Goal: Transaction & Acquisition: Download file/media

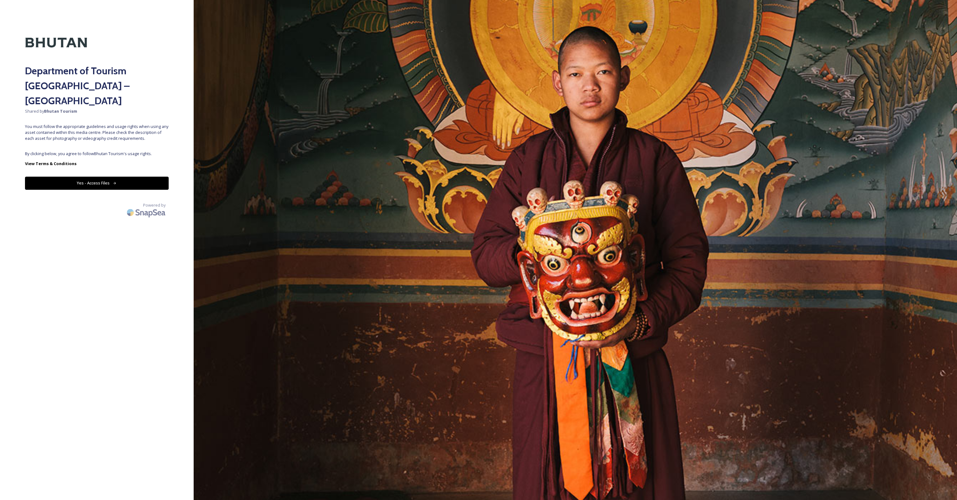
click at [96, 177] on button "Yes - Access Files" at bounding box center [97, 183] width 144 height 13
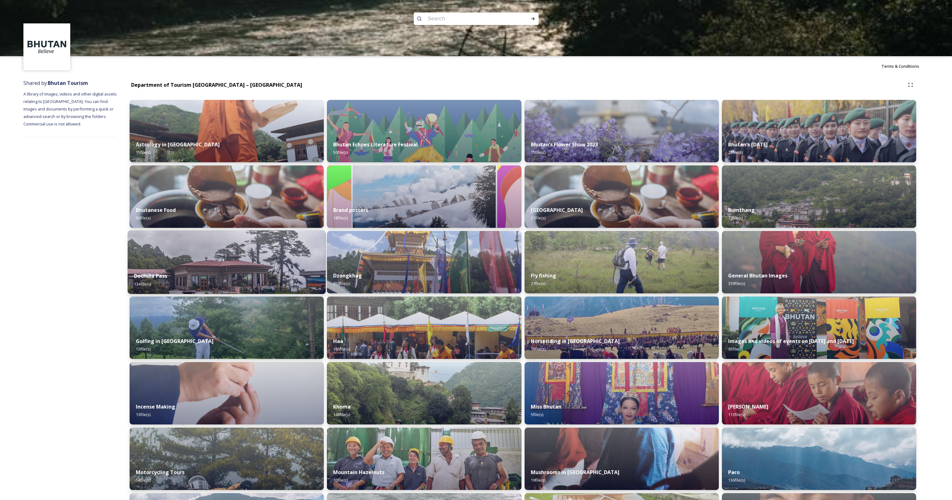
click at [195, 276] on div "Dochula Pass 134 file(s)" at bounding box center [227, 280] width 198 height 28
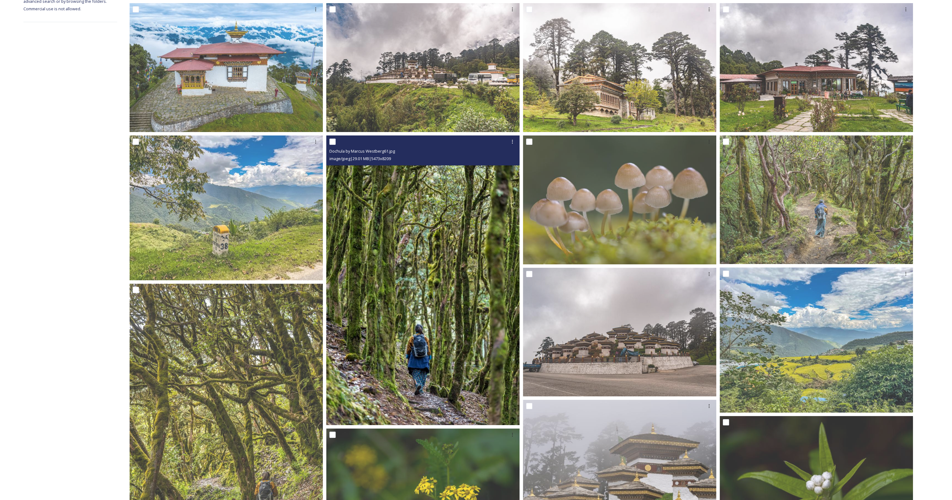
scroll to position [125, 0]
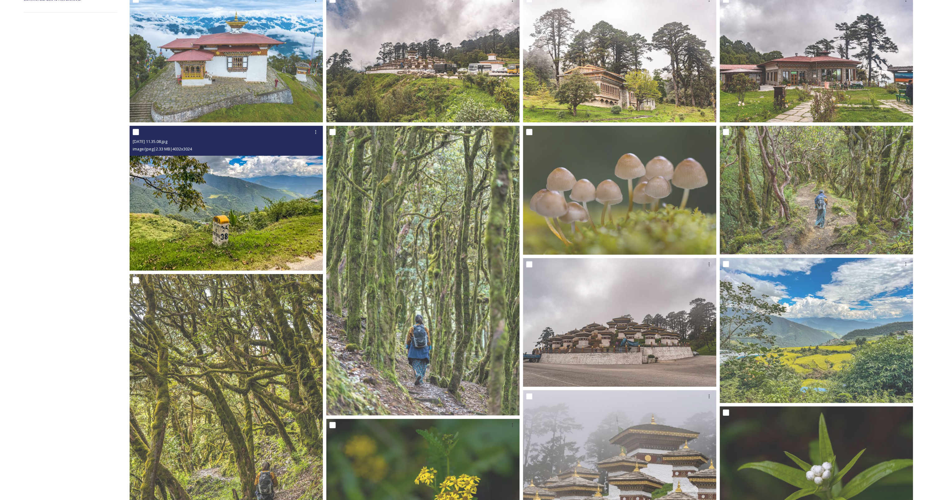
click at [203, 224] on img at bounding box center [226, 198] width 193 height 145
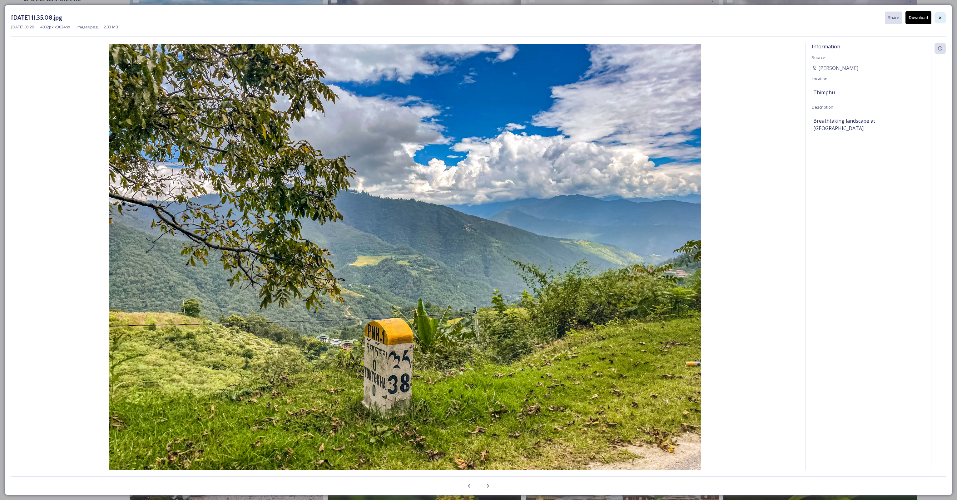
click at [940, 17] on icon at bounding box center [939, 17] width 2 height 2
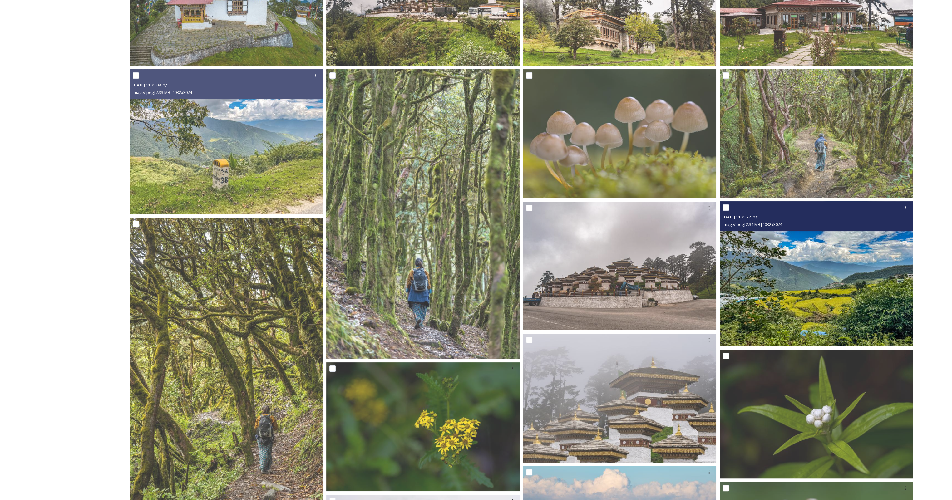
scroll to position [187, 0]
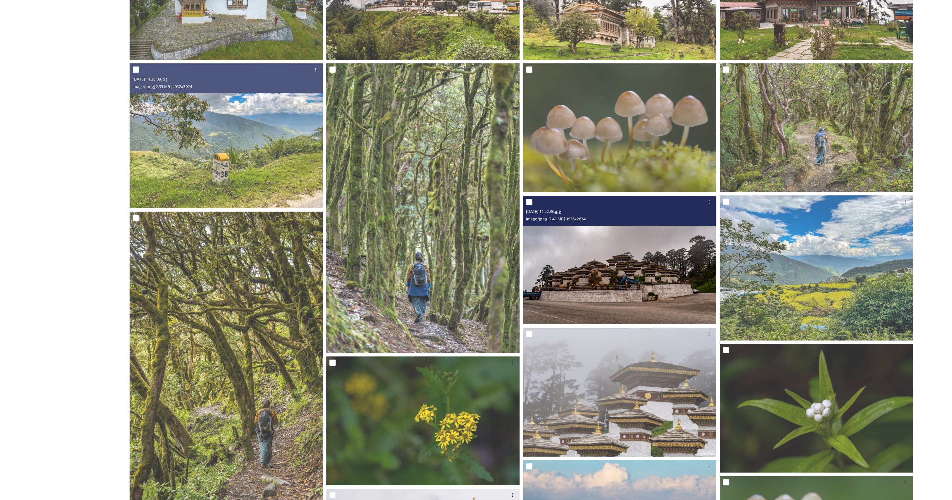
click at [623, 271] on img at bounding box center [619, 259] width 193 height 129
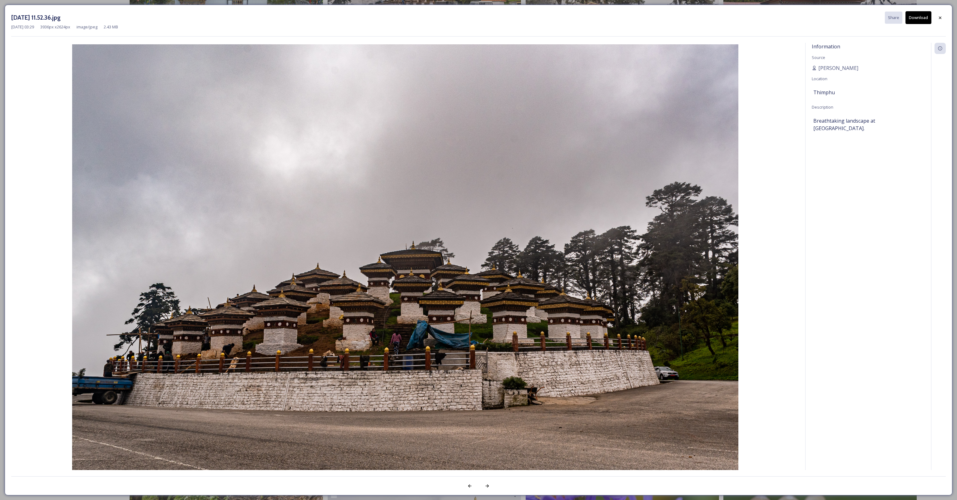
click at [914, 17] on button "Download" at bounding box center [918, 17] width 26 height 13
click at [940, 19] on icon at bounding box center [939, 17] width 5 height 5
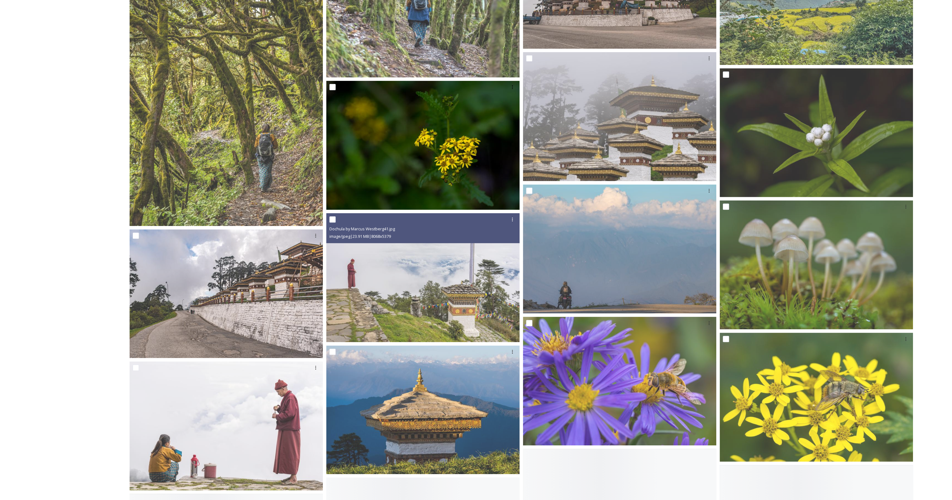
scroll to position [468, 0]
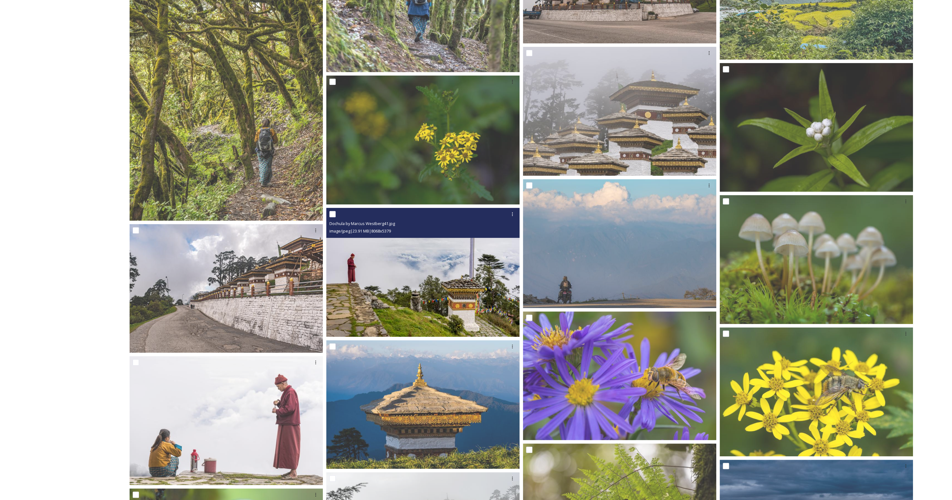
click at [468, 283] on img at bounding box center [422, 272] width 193 height 129
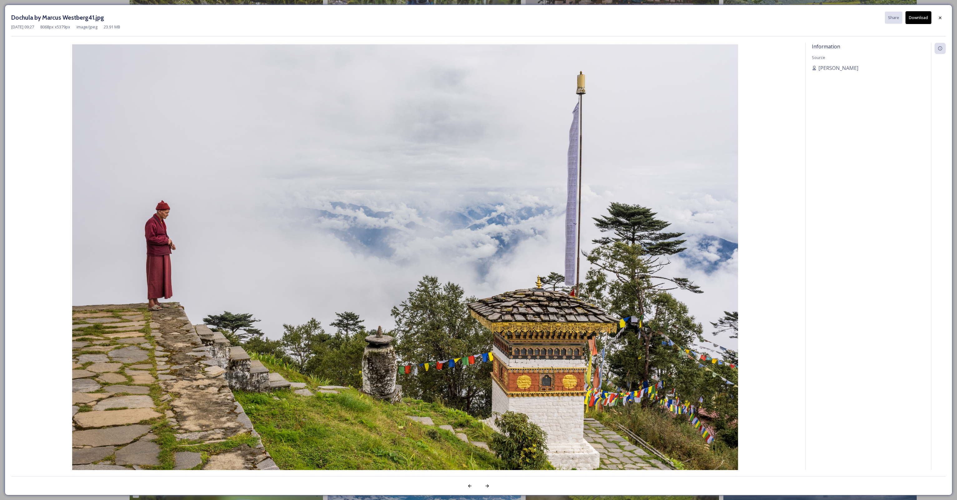
click at [914, 19] on button "Download" at bounding box center [918, 17] width 26 height 13
click at [939, 18] on icon at bounding box center [939, 17] width 5 height 5
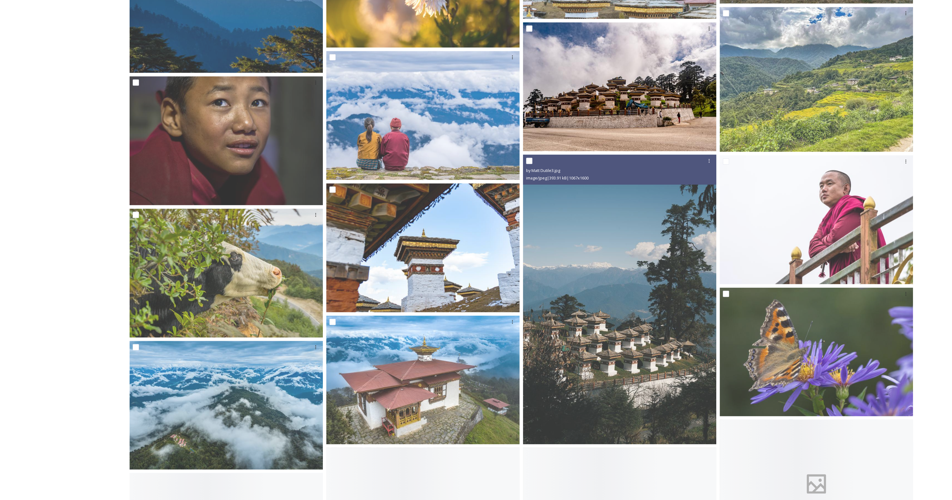
scroll to position [2529, 0]
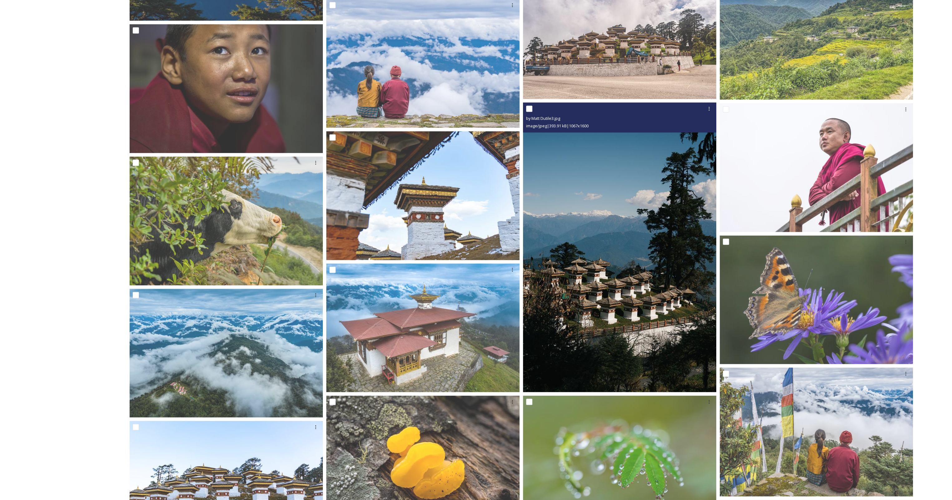
click at [582, 327] on img at bounding box center [619, 248] width 193 height 290
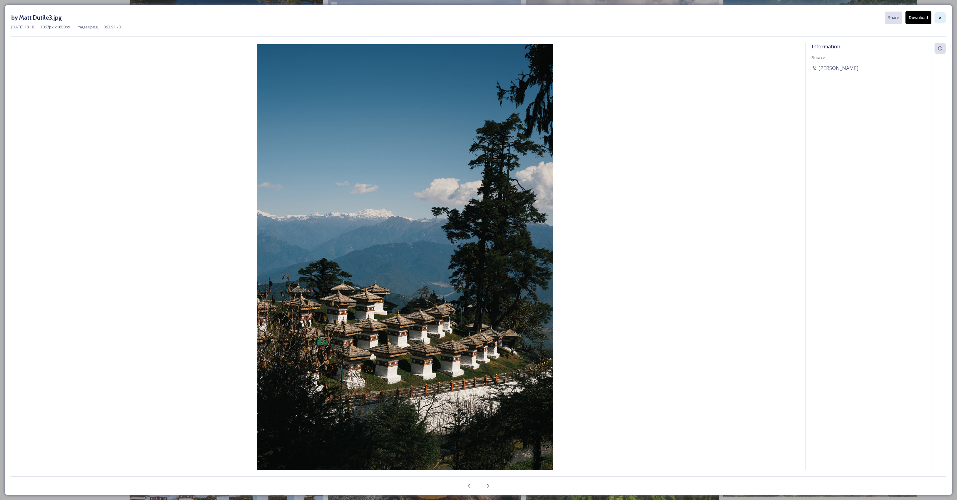
click at [942, 17] on div at bounding box center [939, 17] width 11 height 11
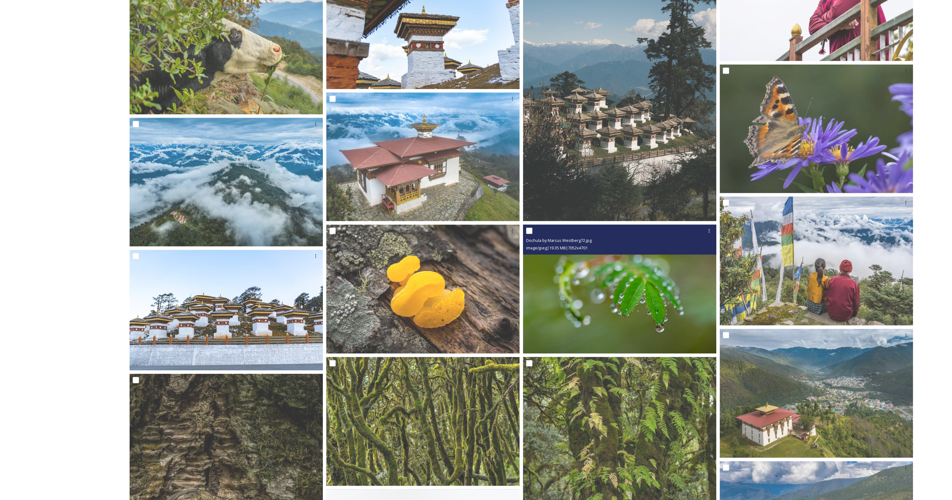
scroll to position [2716, 0]
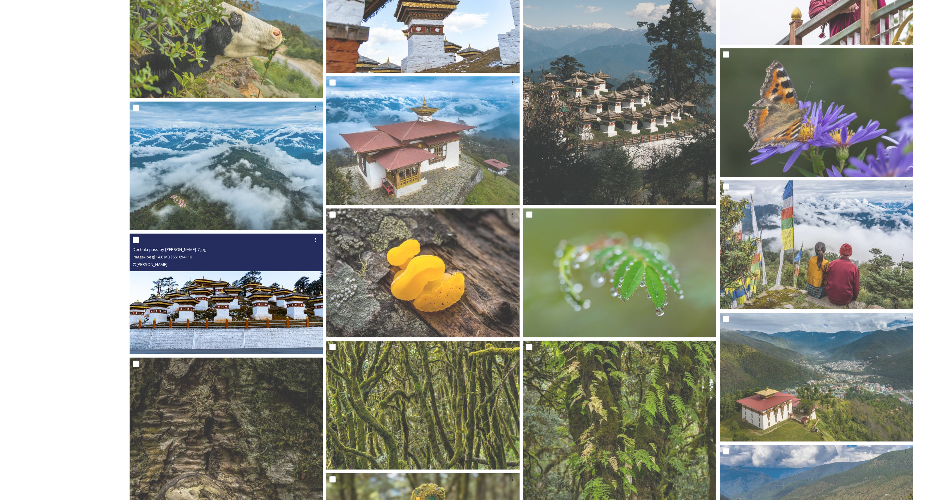
click at [267, 318] on img at bounding box center [226, 294] width 193 height 121
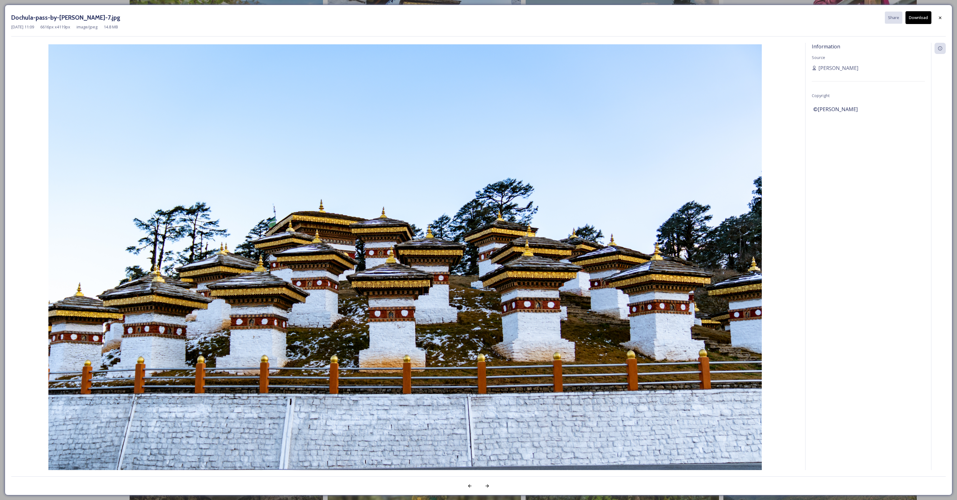
click at [909, 21] on button "Download" at bounding box center [918, 17] width 26 height 13
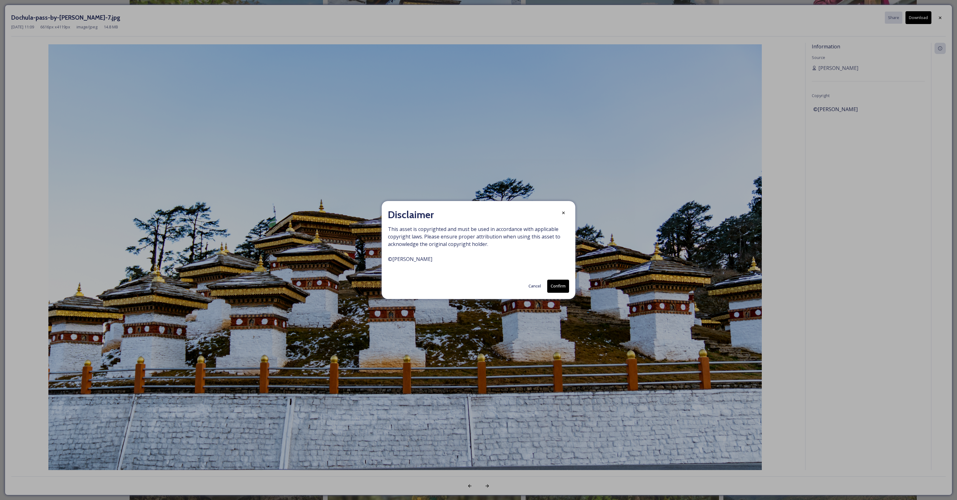
click at [552, 285] on button "Confirm" at bounding box center [558, 286] width 22 height 13
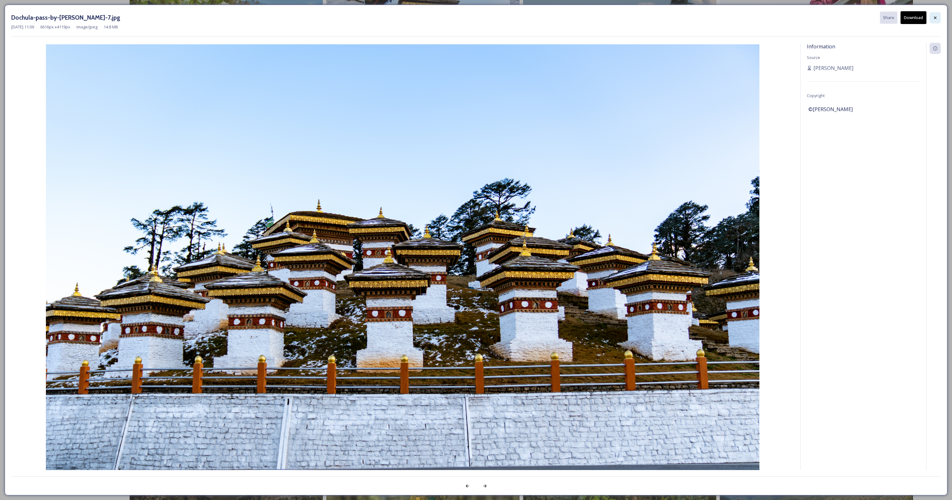
click at [934, 17] on icon at bounding box center [935, 17] width 2 height 2
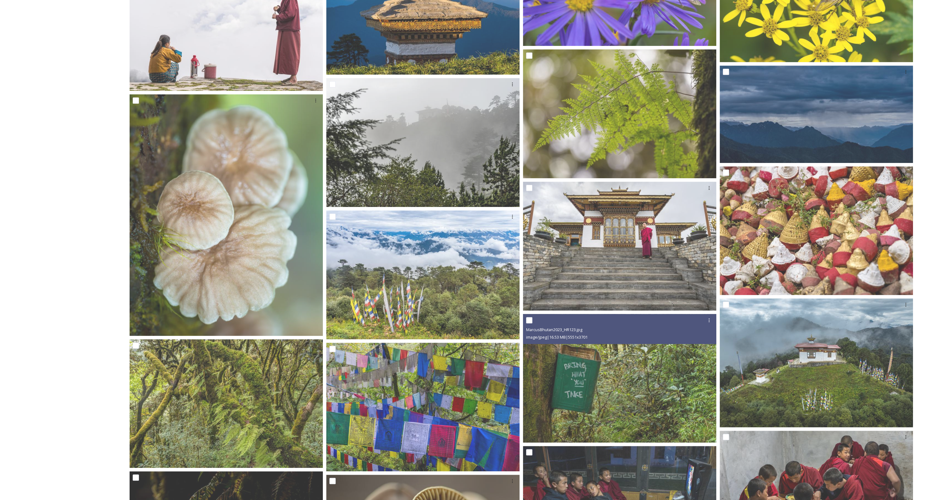
scroll to position [862, 0]
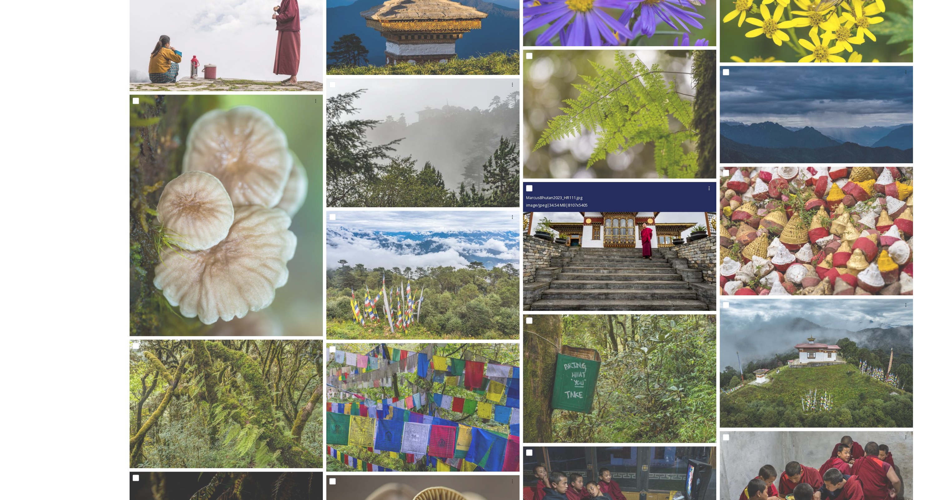
click at [649, 255] on img at bounding box center [619, 246] width 193 height 129
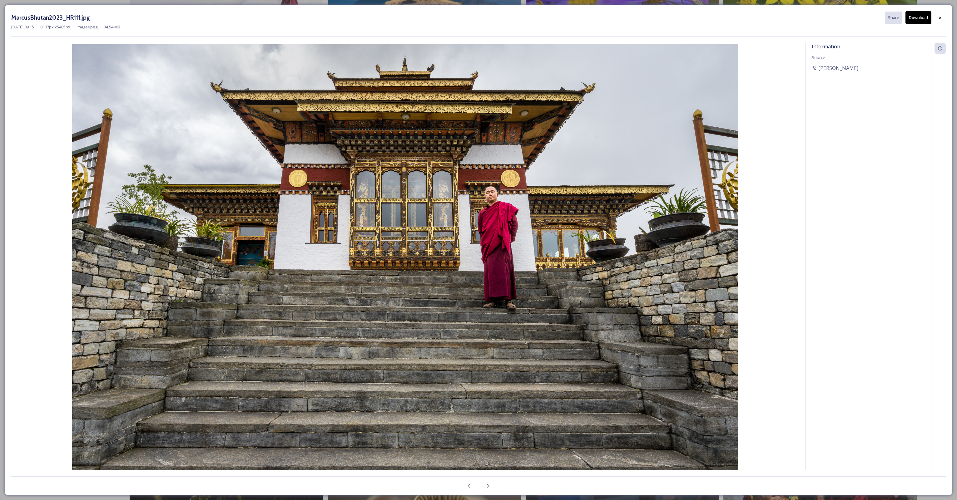
click at [915, 22] on button "Download" at bounding box center [918, 17] width 26 height 13
click at [941, 16] on icon at bounding box center [939, 17] width 5 height 5
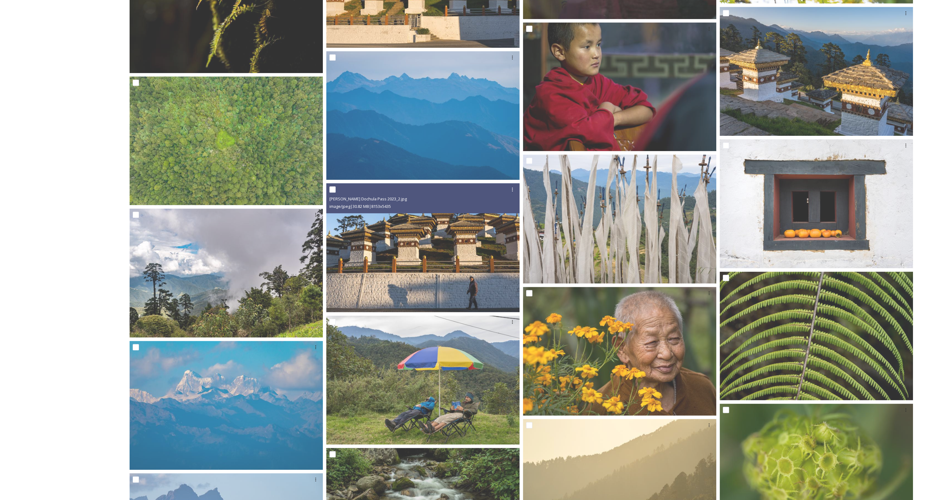
scroll to position [1623, 0]
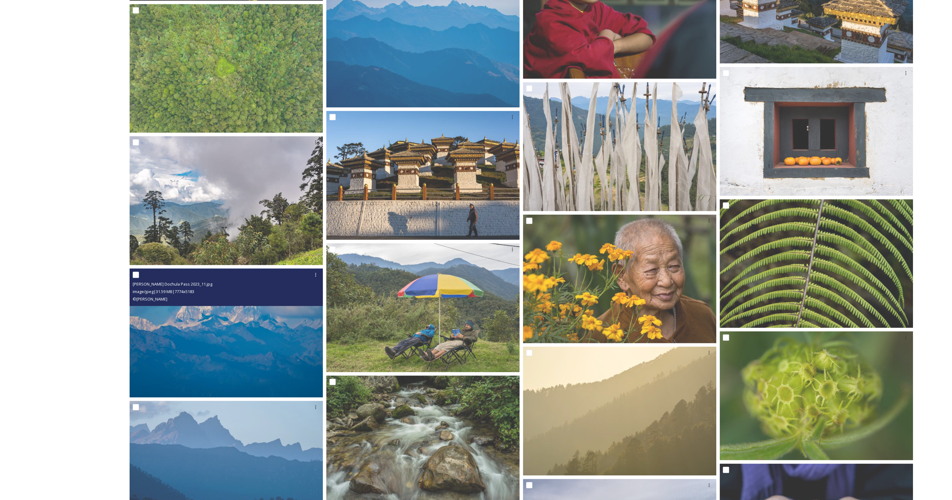
click at [274, 350] on img at bounding box center [226, 332] width 193 height 129
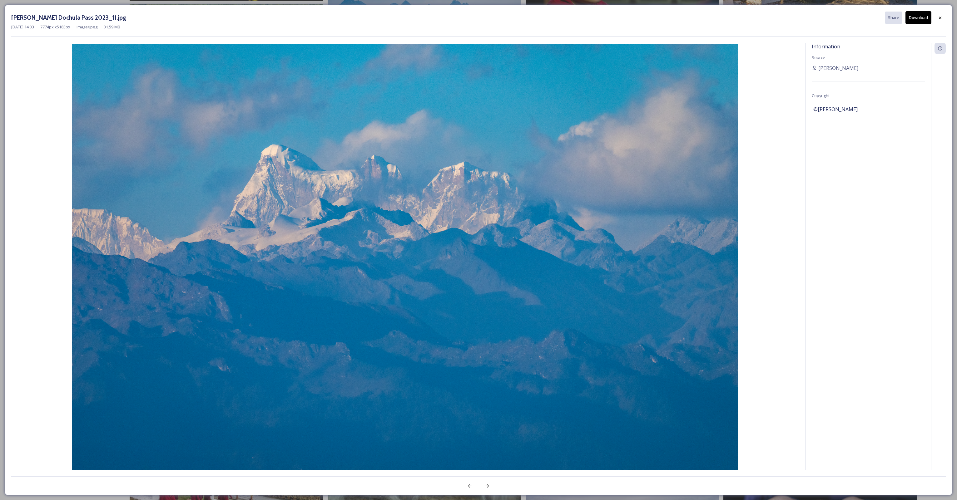
click at [869, 198] on div "Information Source [PERSON_NAME] Copyright ©[PERSON_NAME]" at bounding box center [868, 265] width 126 height 444
click at [921, 18] on button "Download" at bounding box center [918, 17] width 26 height 13
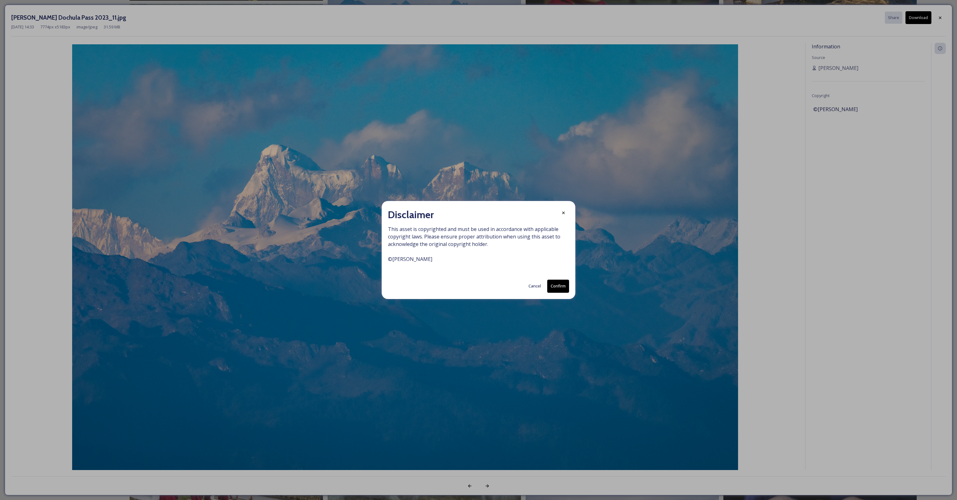
click at [554, 290] on button "Confirm" at bounding box center [558, 286] width 22 height 13
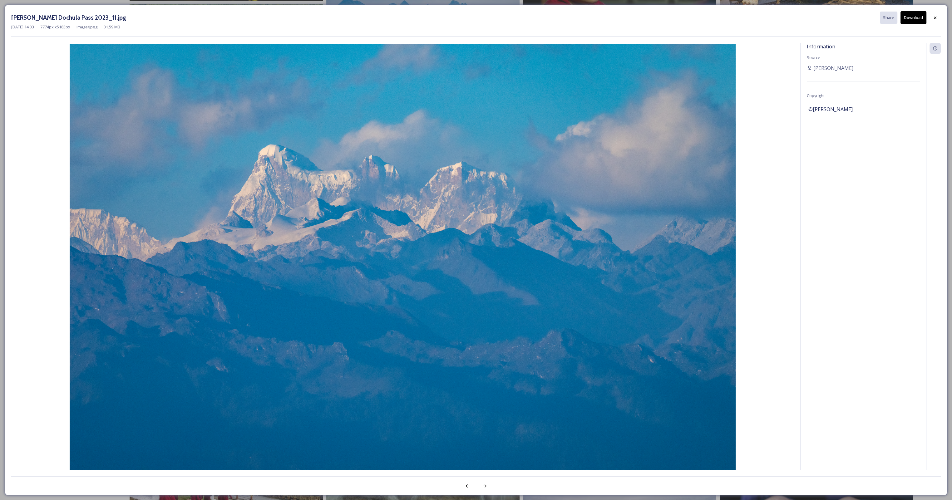
click at [887, 130] on div "Information Source [PERSON_NAME] Copyright ©[PERSON_NAME]" at bounding box center [863, 265] width 126 height 444
click at [934, 18] on icon at bounding box center [935, 17] width 5 height 5
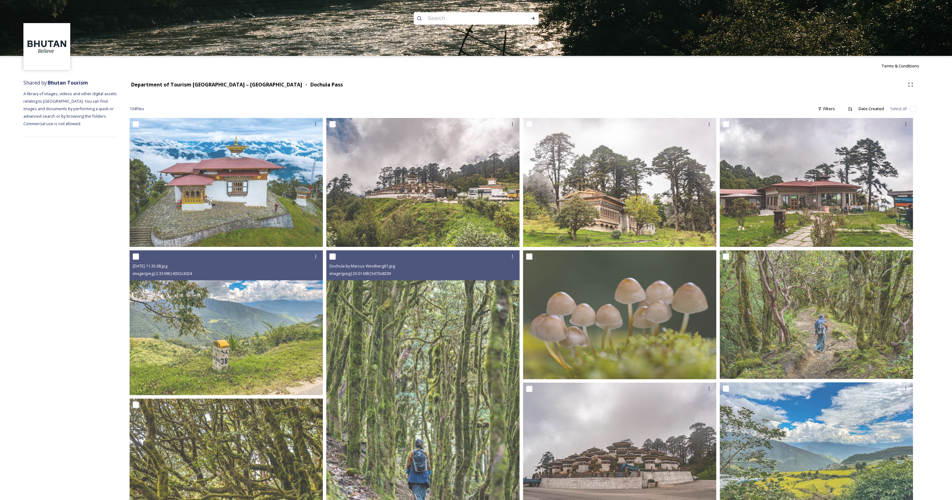
scroll to position [0, 0]
click at [460, 17] on input at bounding box center [468, 19] width 86 height 14
paste input "Dochula Druk Wangyel Festival"
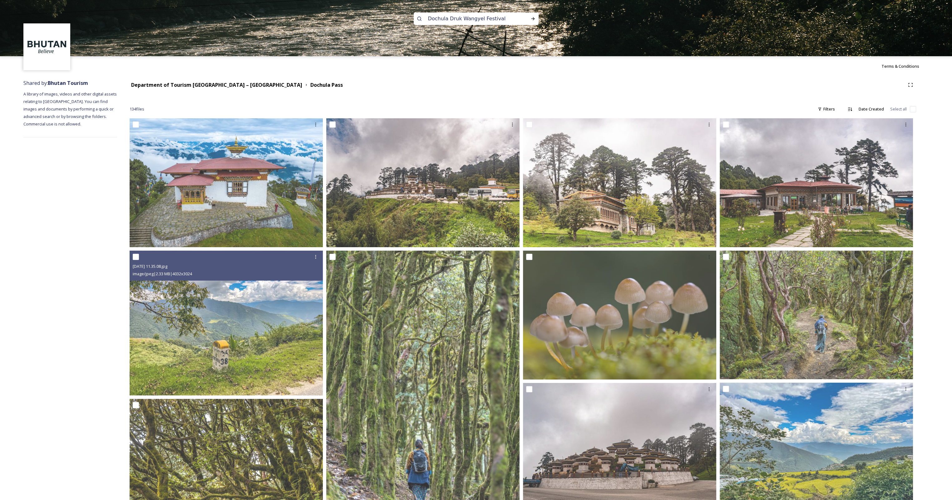
type input "Dochula Druk Wangyel Festival"
click at [536, 18] on div "Run Search" at bounding box center [532, 18] width 11 height 11
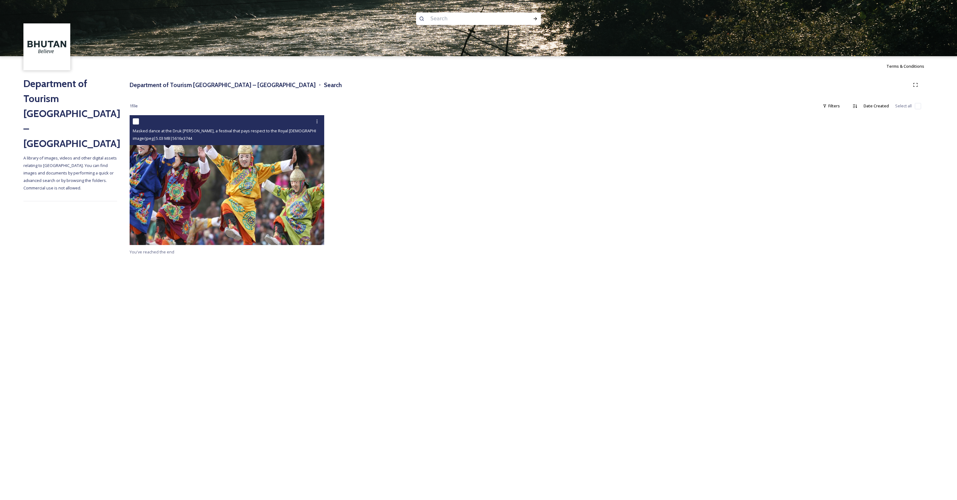
click at [224, 185] on img at bounding box center [227, 180] width 194 height 130
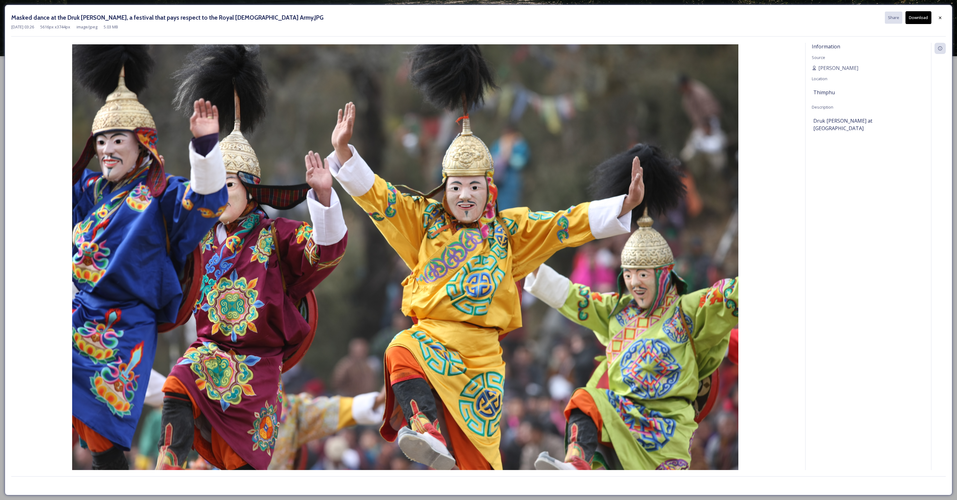
click at [924, 16] on button "Download" at bounding box center [918, 17] width 26 height 13
click at [818, 144] on div "Information Source [PERSON_NAME] Location [GEOGRAPHIC_DATA] Description Druk [P…" at bounding box center [868, 265] width 126 height 444
drag, startPoint x: 818, startPoint y: 144, endPoint x: 812, endPoint y: 122, distance: 22.6
click at [812, 122] on div "Information Source [PERSON_NAME] Location [GEOGRAPHIC_DATA] Description Druk [P…" at bounding box center [868, 265] width 126 height 444
drag, startPoint x: 814, startPoint y: 119, endPoint x: 865, endPoint y: 121, distance: 50.9
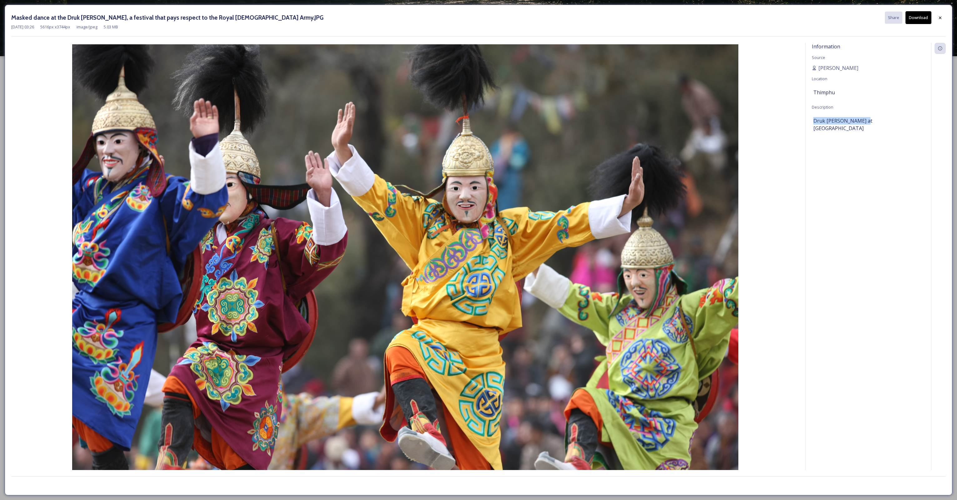
click at [865, 121] on span "Druk [PERSON_NAME] at [GEOGRAPHIC_DATA]" at bounding box center [868, 124] width 110 height 15
copy span "Druk [PERSON_NAME]"
click at [941, 17] on icon at bounding box center [939, 17] width 5 height 5
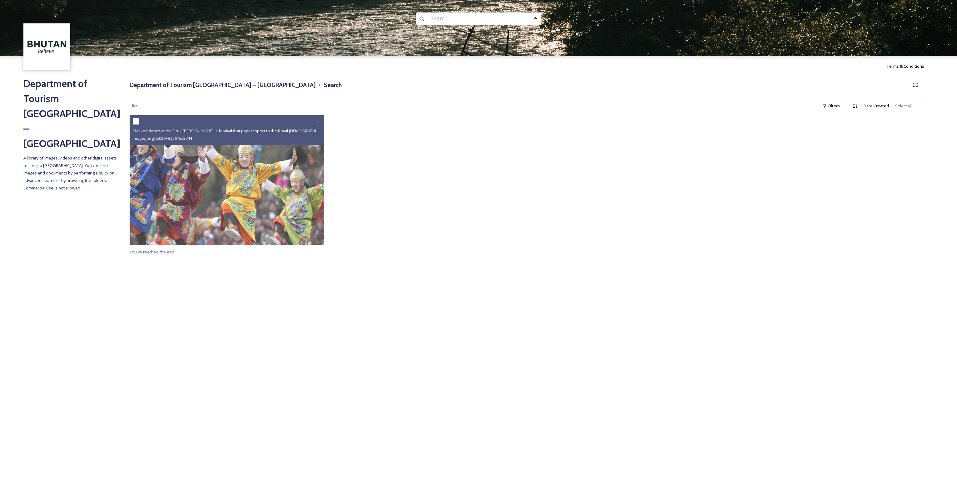
click at [490, 15] on input at bounding box center [470, 19] width 86 height 14
paste input "Druk [PERSON_NAME]"
type input "Druk [PERSON_NAME]"
click at [535, 21] on icon at bounding box center [535, 18] width 5 height 5
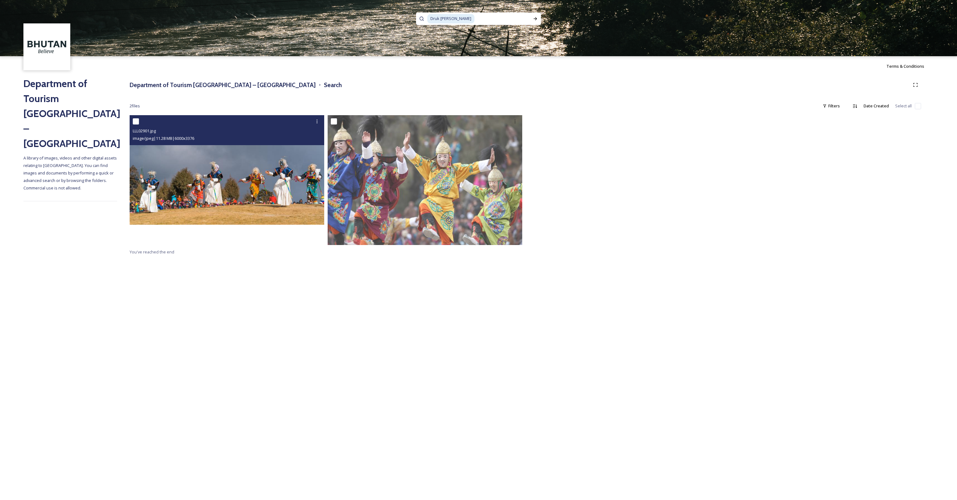
click at [234, 176] on img at bounding box center [227, 170] width 194 height 110
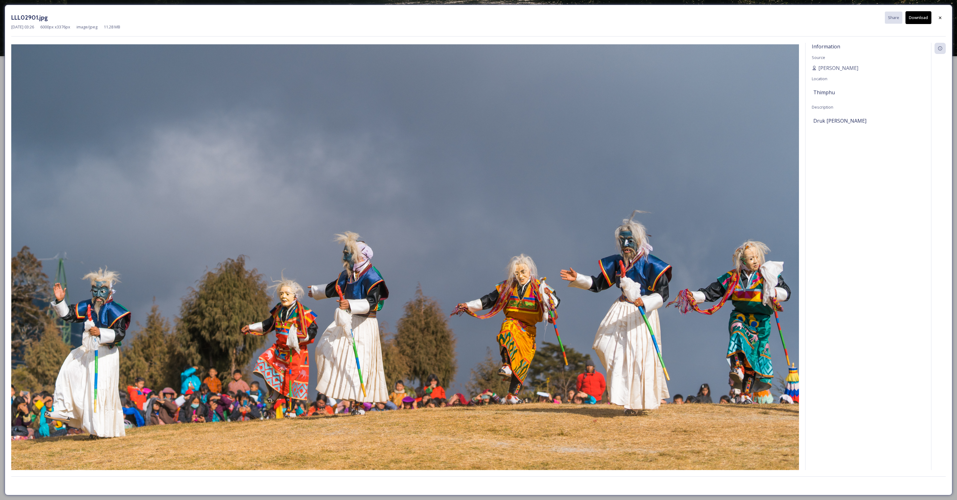
click at [919, 21] on button "Download" at bounding box center [918, 17] width 26 height 13
click at [937, 18] on div at bounding box center [939, 17] width 11 height 11
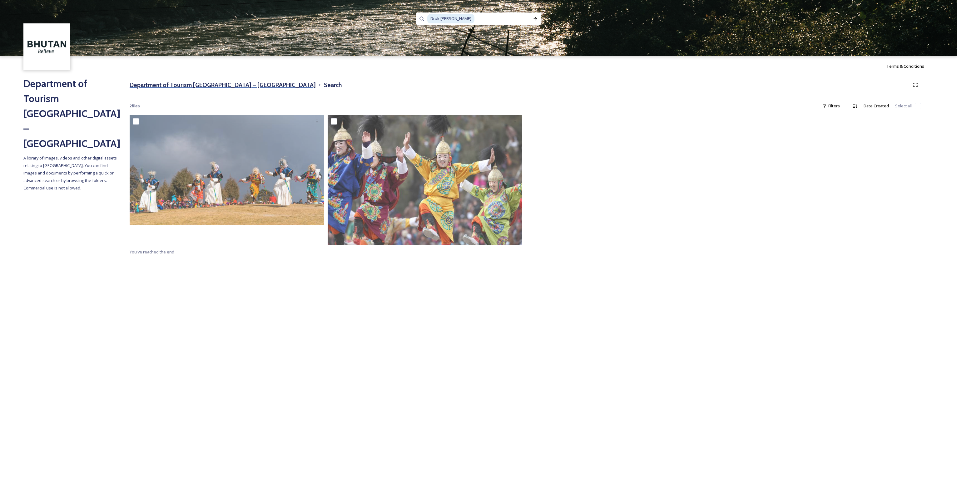
click at [190, 84] on h3 "Department of Tourism [GEOGRAPHIC_DATA] – [GEOGRAPHIC_DATA]" at bounding box center [223, 85] width 186 height 9
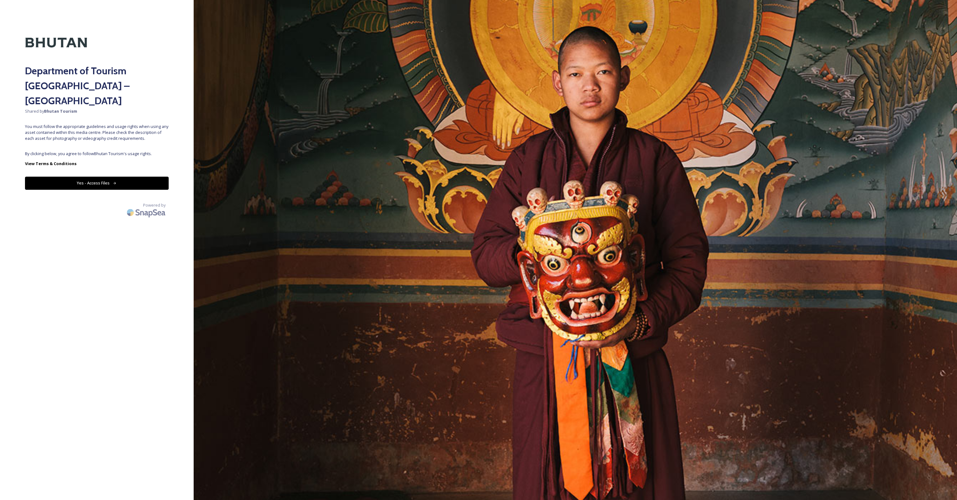
click at [97, 177] on button "Yes - Access Files" at bounding box center [97, 183] width 144 height 13
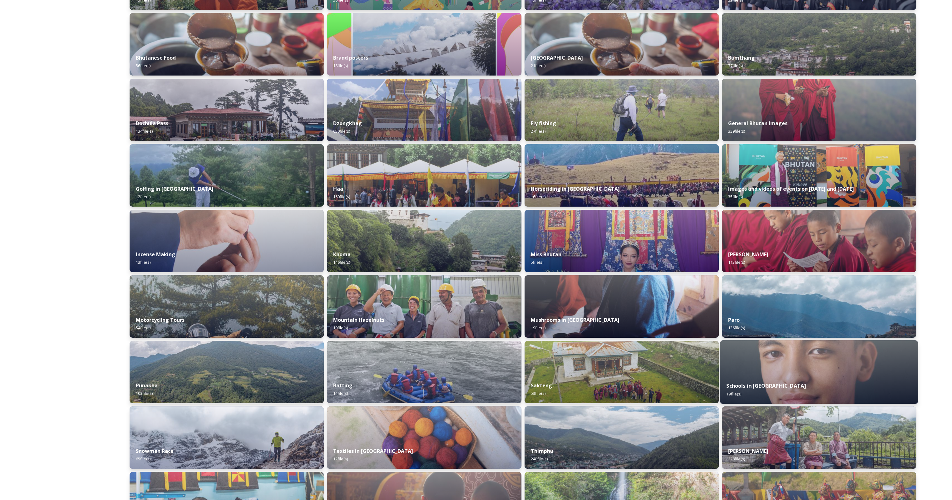
scroll to position [156, 0]
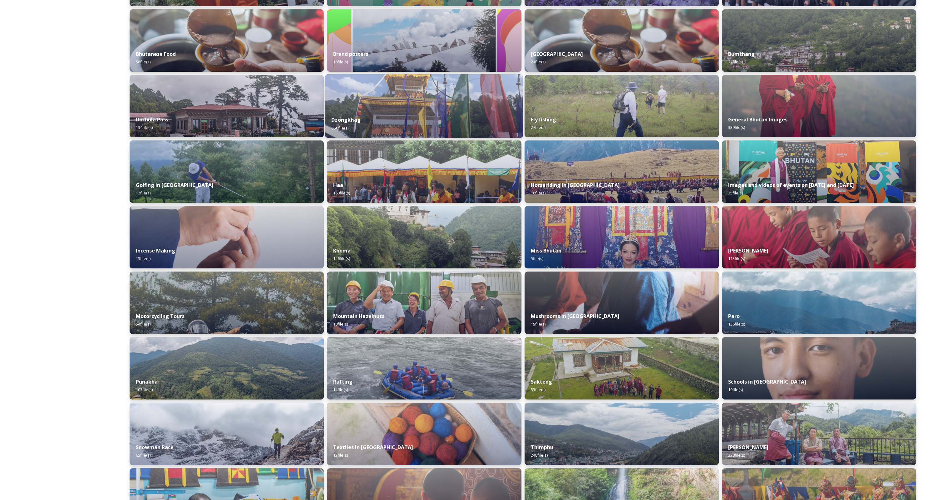
click at [427, 121] on div "Dzongkhag 650 file(s)" at bounding box center [424, 124] width 198 height 28
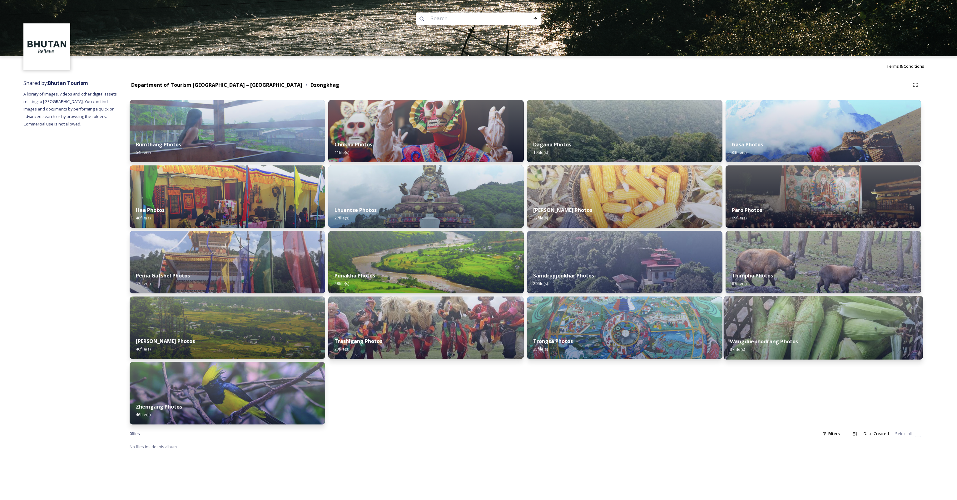
click at [769, 334] on div "Wangduephodrang Photos 37 file(s)" at bounding box center [822, 345] width 199 height 28
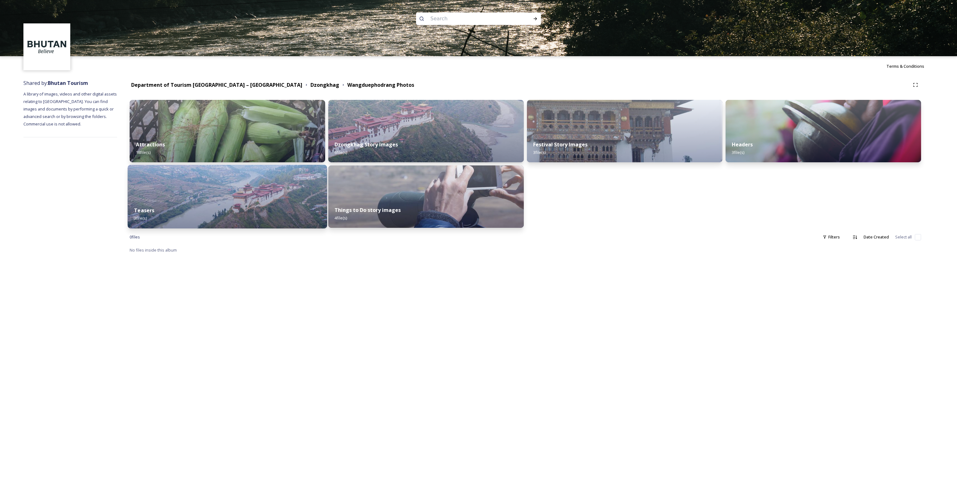
click at [219, 190] on img at bounding box center [227, 197] width 199 height 64
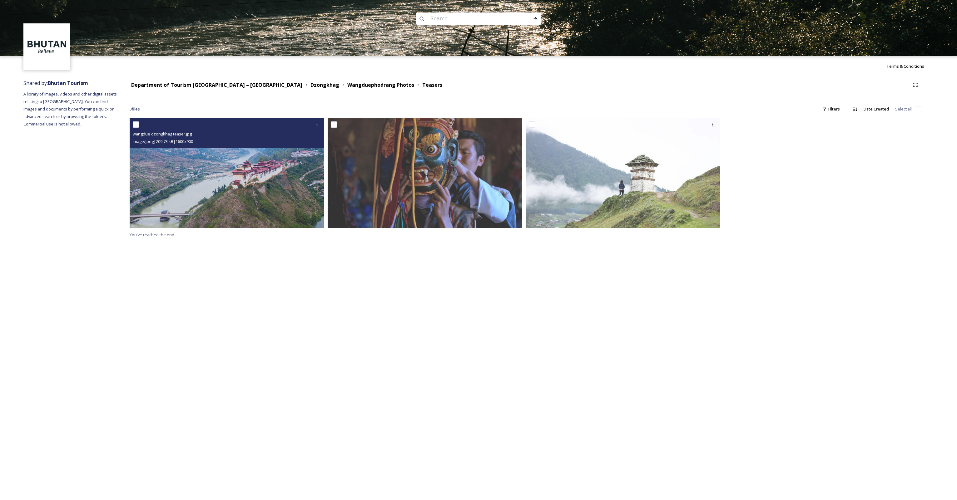
click at [255, 175] on img at bounding box center [227, 173] width 194 height 110
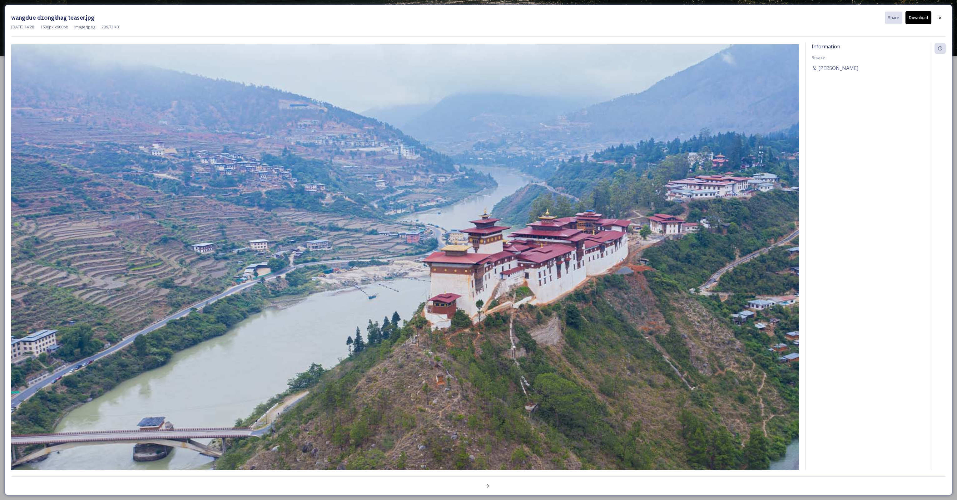
click at [939, 22] on div at bounding box center [939, 17] width 11 height 11
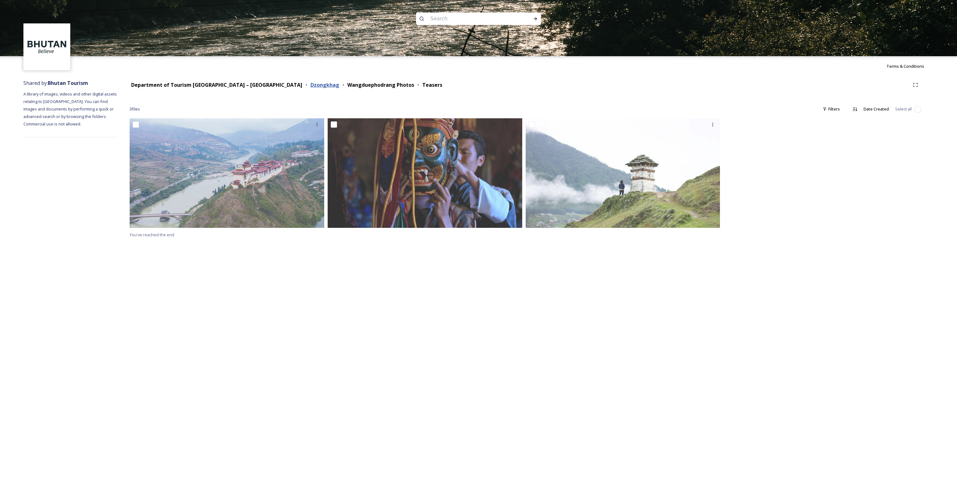
click at [310, 85] on strong "Dzongkhag" at bounding box center [324, 84] width 29 height 7
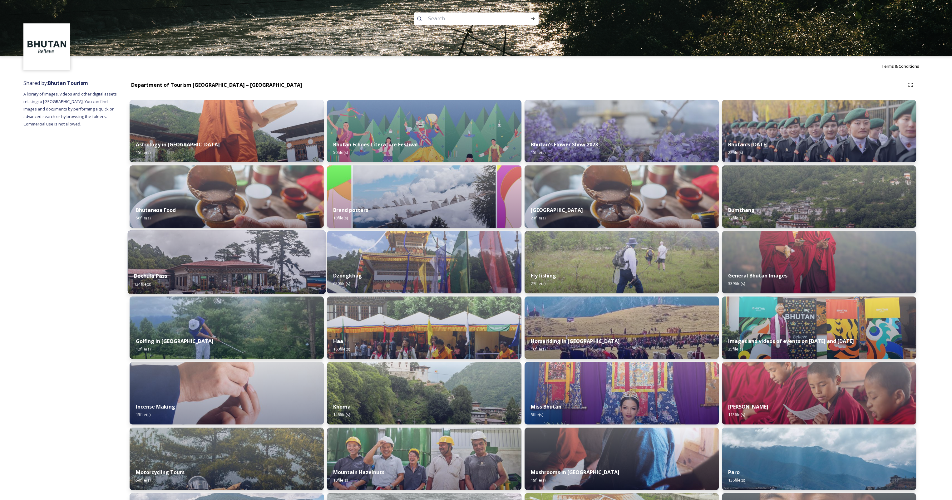
click at [186, 260] on img at bounding box center [227, 262] width 198 height 64
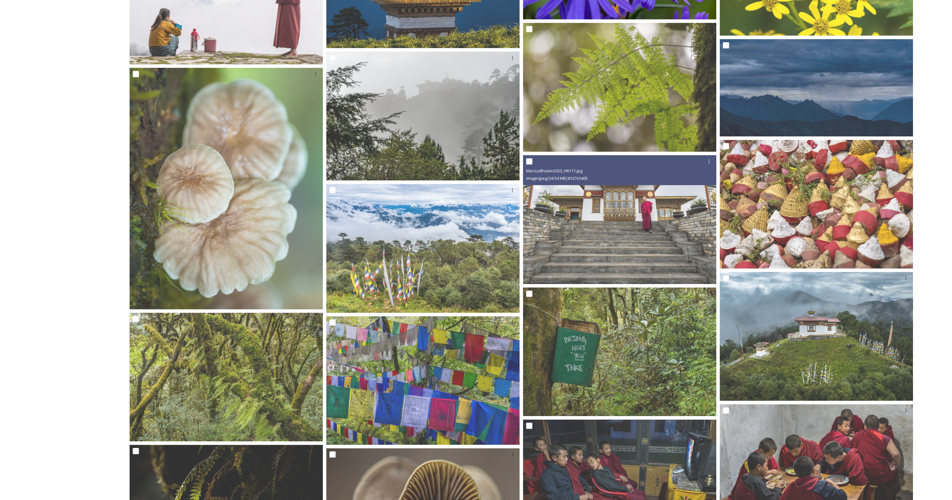
scroll to position [937, 0]
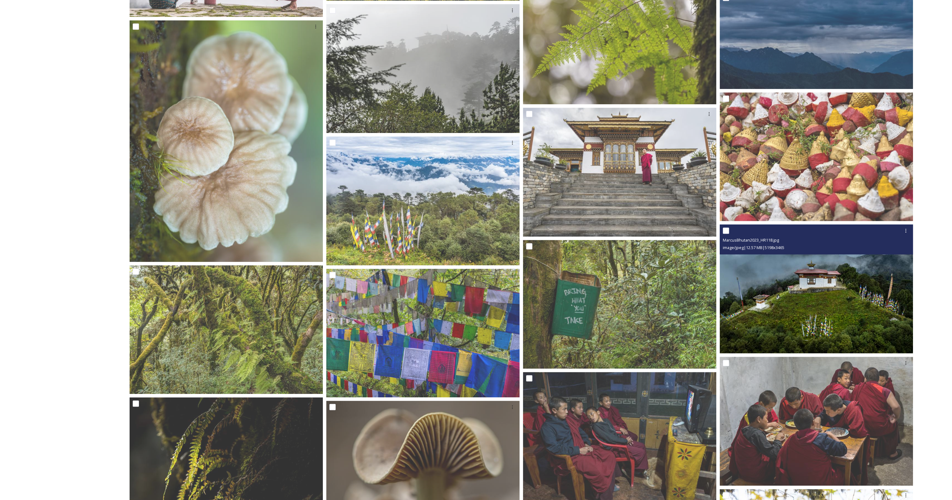
click at [793, 287] on img at bounding box center [816, 288] width 193 height 129
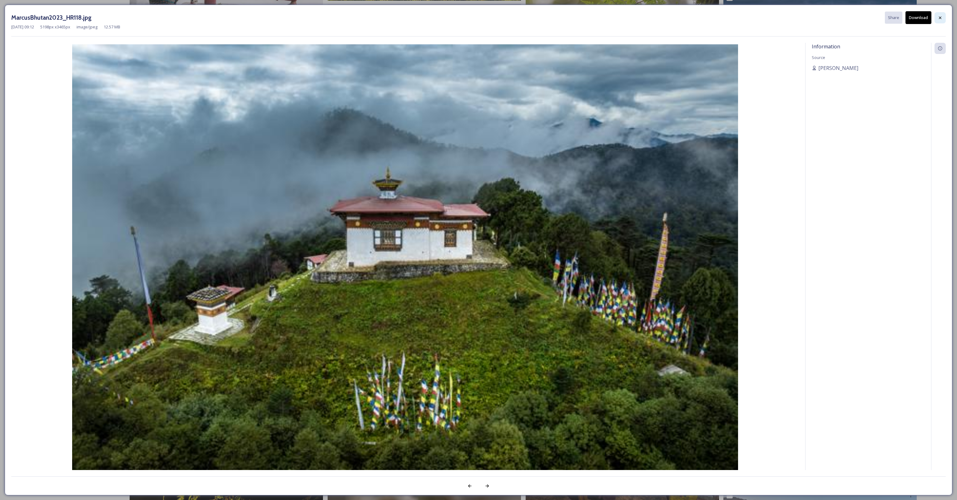
click at [939, 18] on icon at bounding box center [939, 17] width 2 height 2
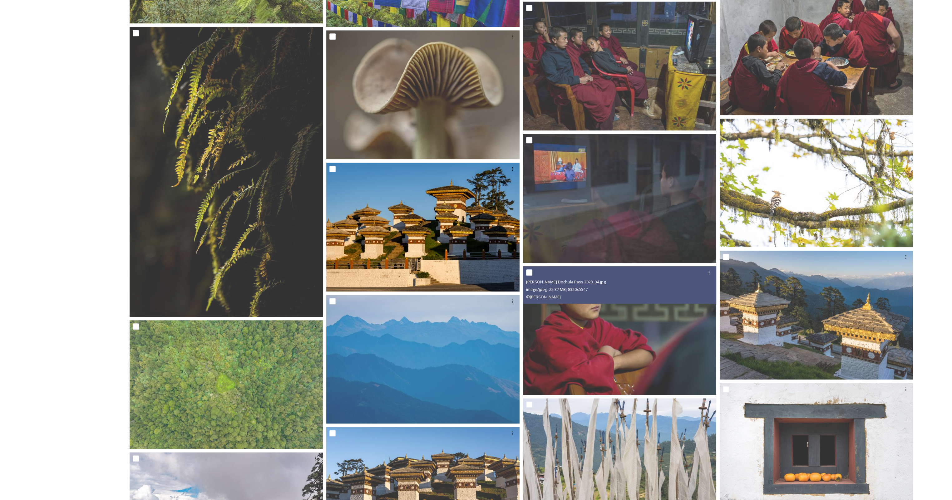
scroll to position [1311, 0]
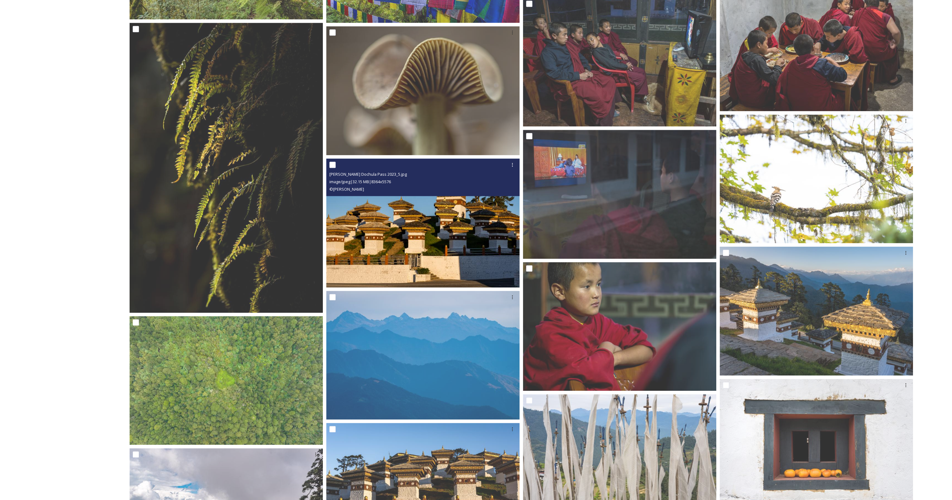
click at [398, 237] on img at bounding box center [422, 223] width 193 height 129
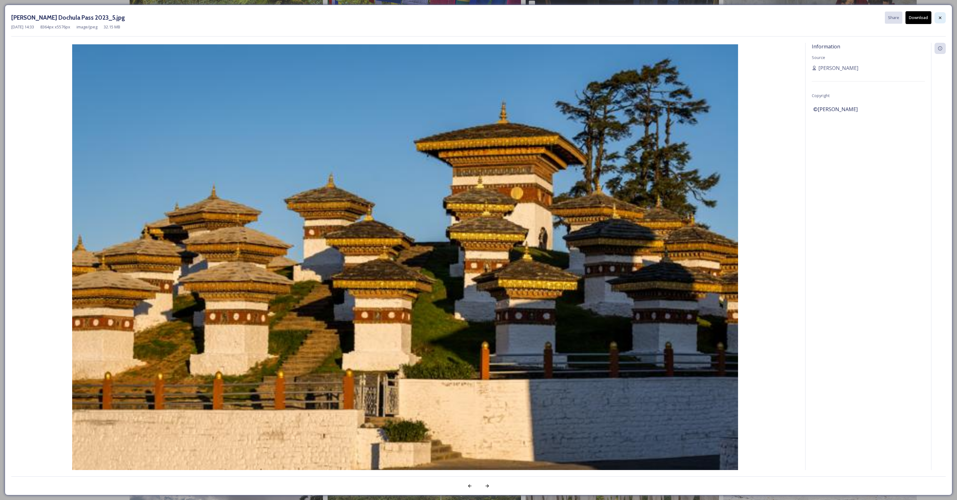
click at [941, 18] on icon at bounding box center [939, 17] width 5 height 5
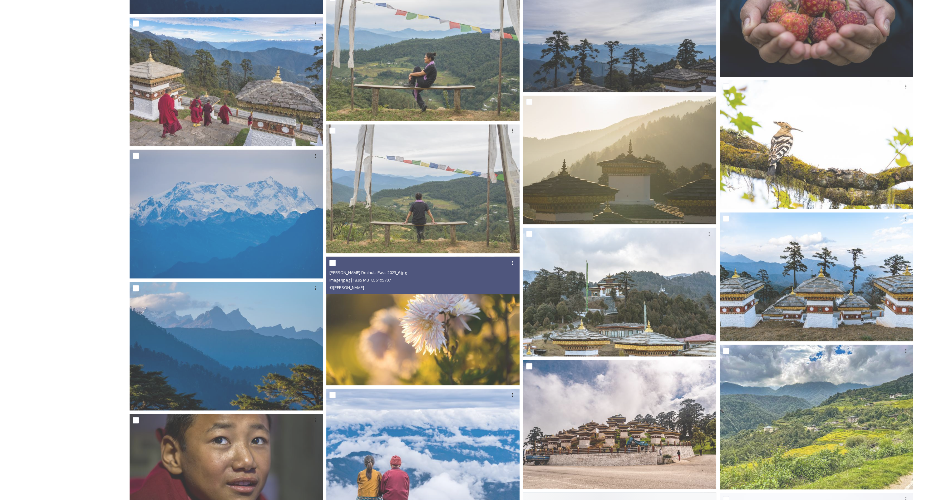
scroll to position [2185, 0]
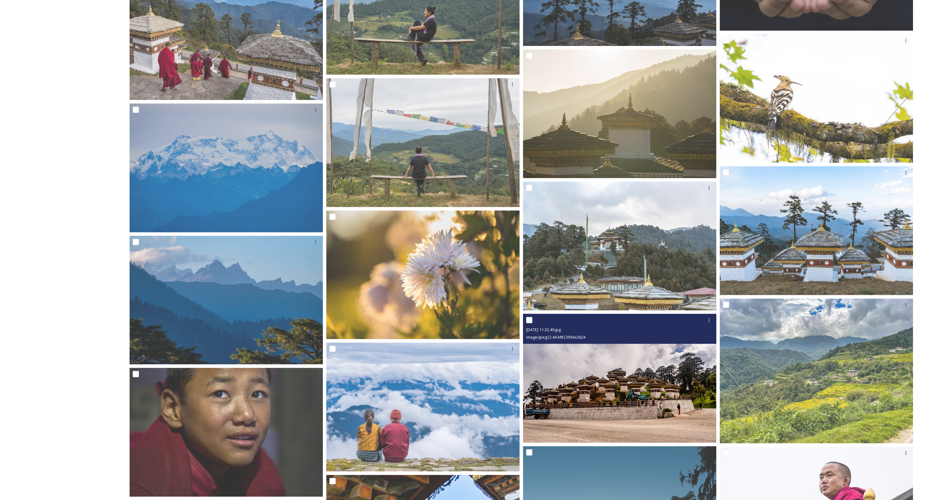
click at [679, 388] on img at bounding box center [619, 378] width 193 height 129
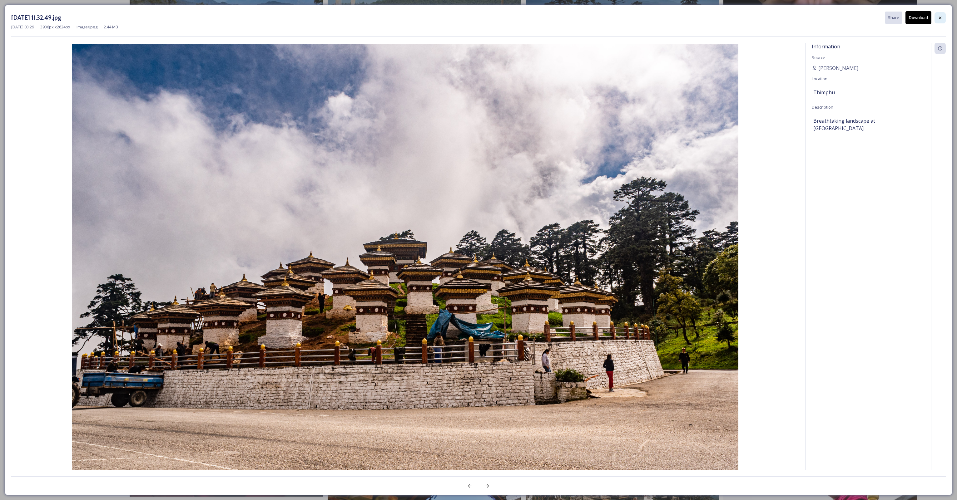
click at [938, 18] on icon at bounding box center [939, 17] width 5 height 5
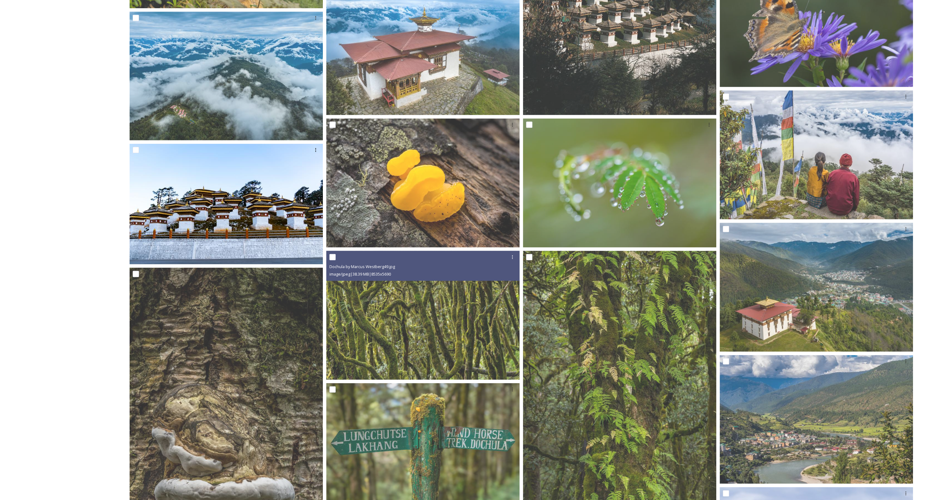
scroll to position [2810, 0]
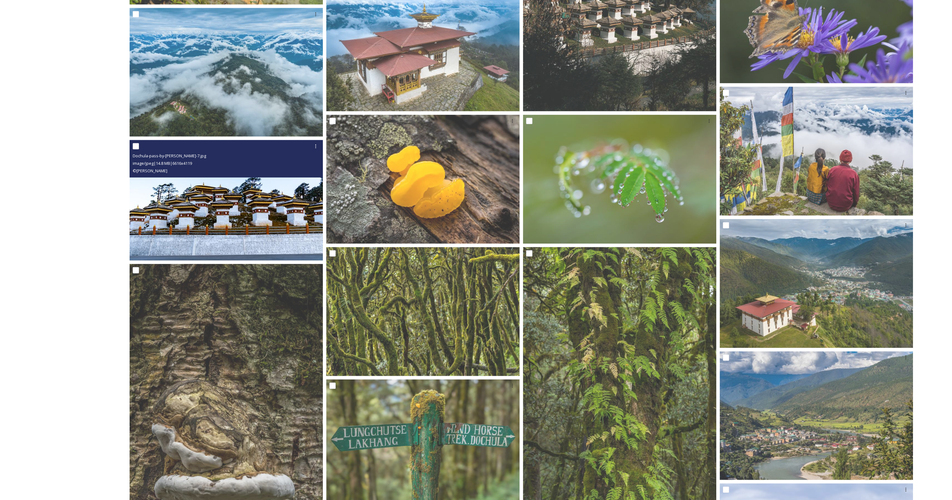
click at [217, 227] on img at bounding box center [226, 200] width 193 height 121
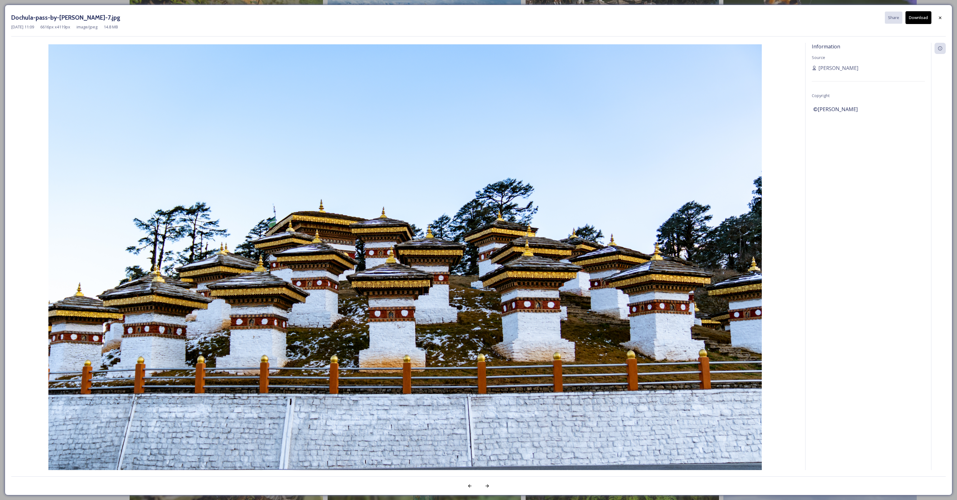
click at [918, 17] on button "Download" at bounding box center [918, 17] width 26 height 13
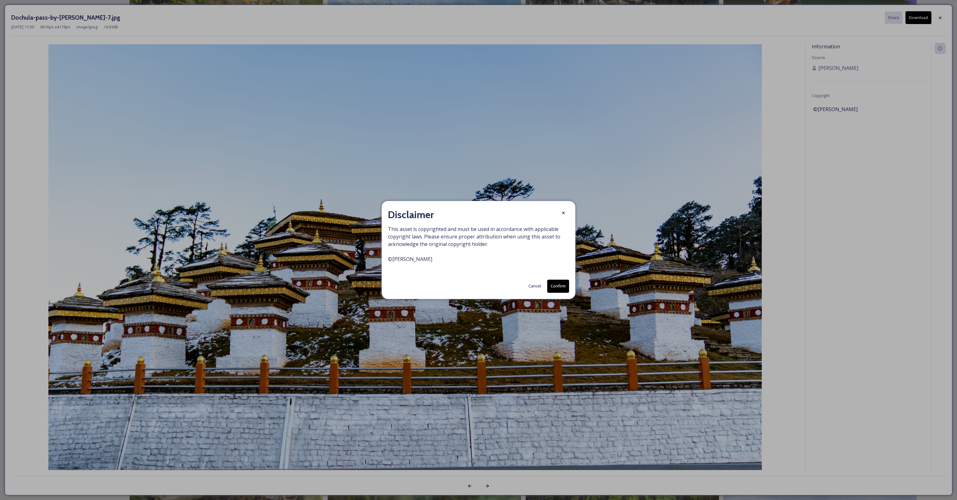
click at [558, 287] on button "Confirm" at bounding box center [558, 286] width 22 height 13
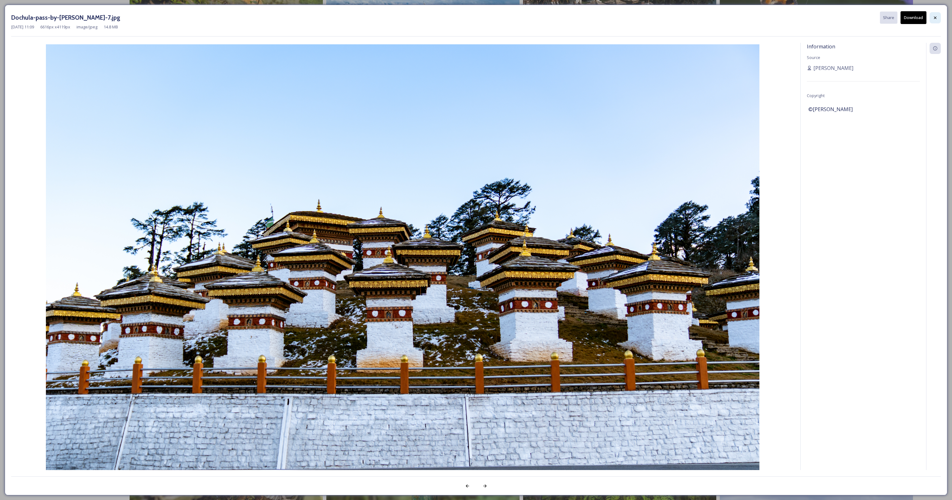
click at [938, 19] on div at bounding box center [934, 17] width 11 height 11
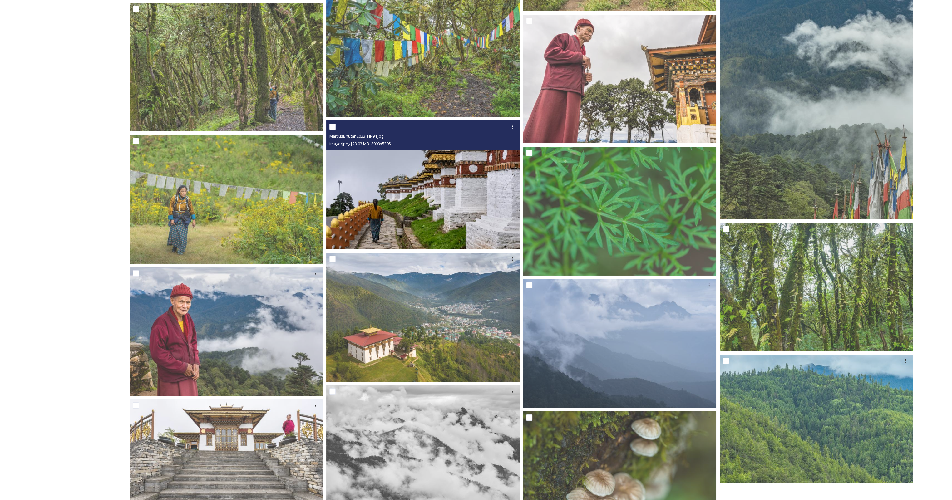
scroll to position [4215, 0]
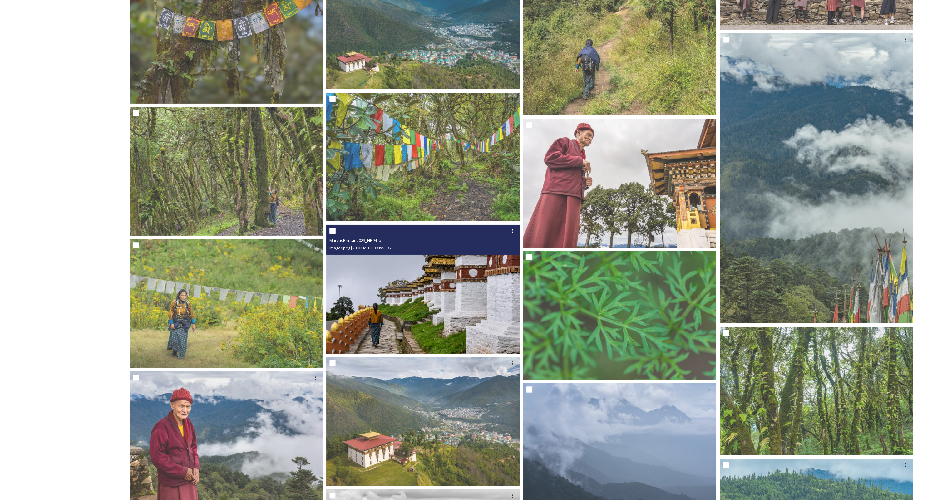
click at [457, 288] on img at bounding box center [422, 289] width 193 height 129
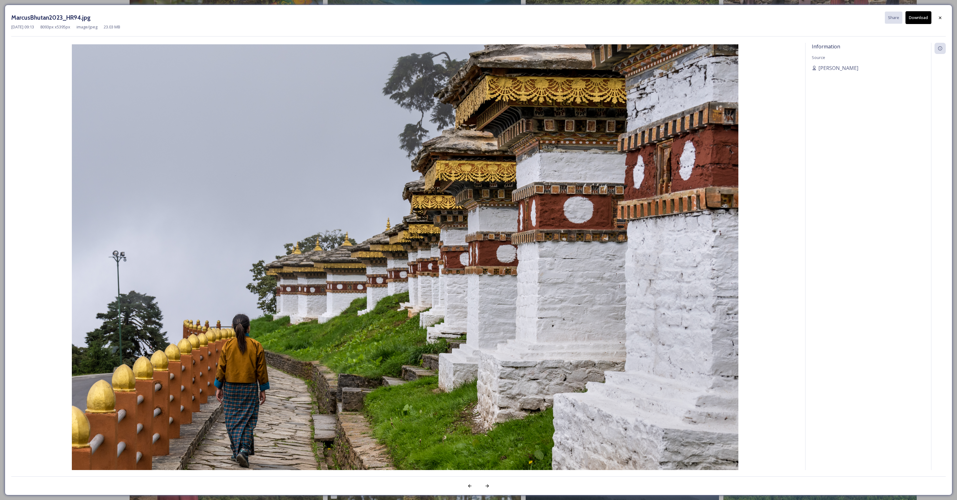
click at [915, 20] on button "Download" at bounding box center [918, 17] width 26 height 13
click at [942, 17] on icon at bounding box center [939, 17] width 5 height 5
